Goal: Transaction & Acquisition: Purchase product/service

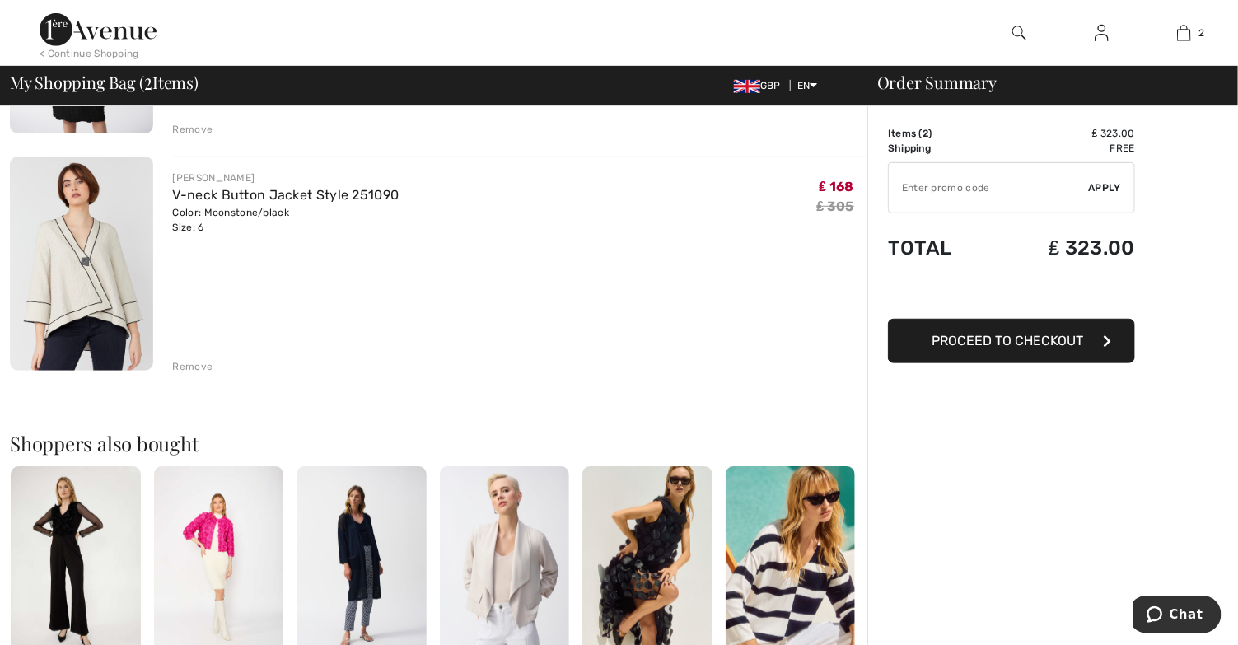
click at [100, 327] on img at bounding box center [81, 264] width 143 height 214
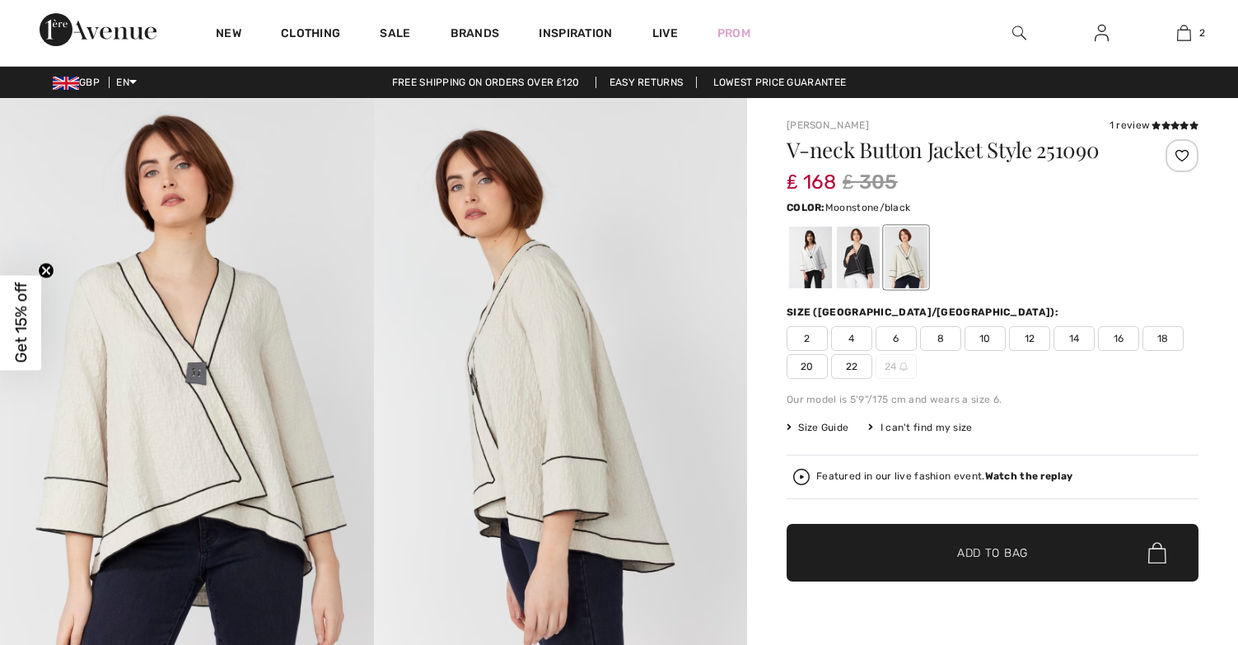
checkbox input "true"
